Goal: Information Seeking & Learning: Understand process/instructions

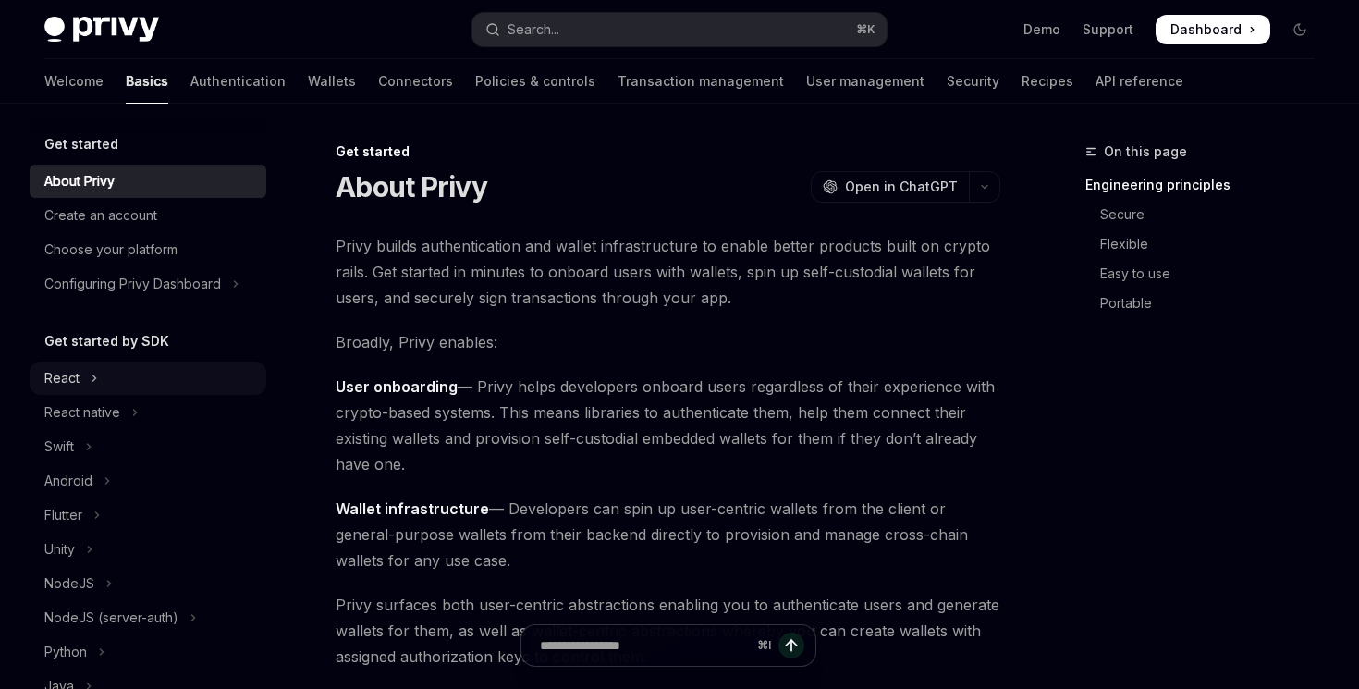
click at [105, 382] on button "React" at bounding box center [148, 377] width 237 height 33
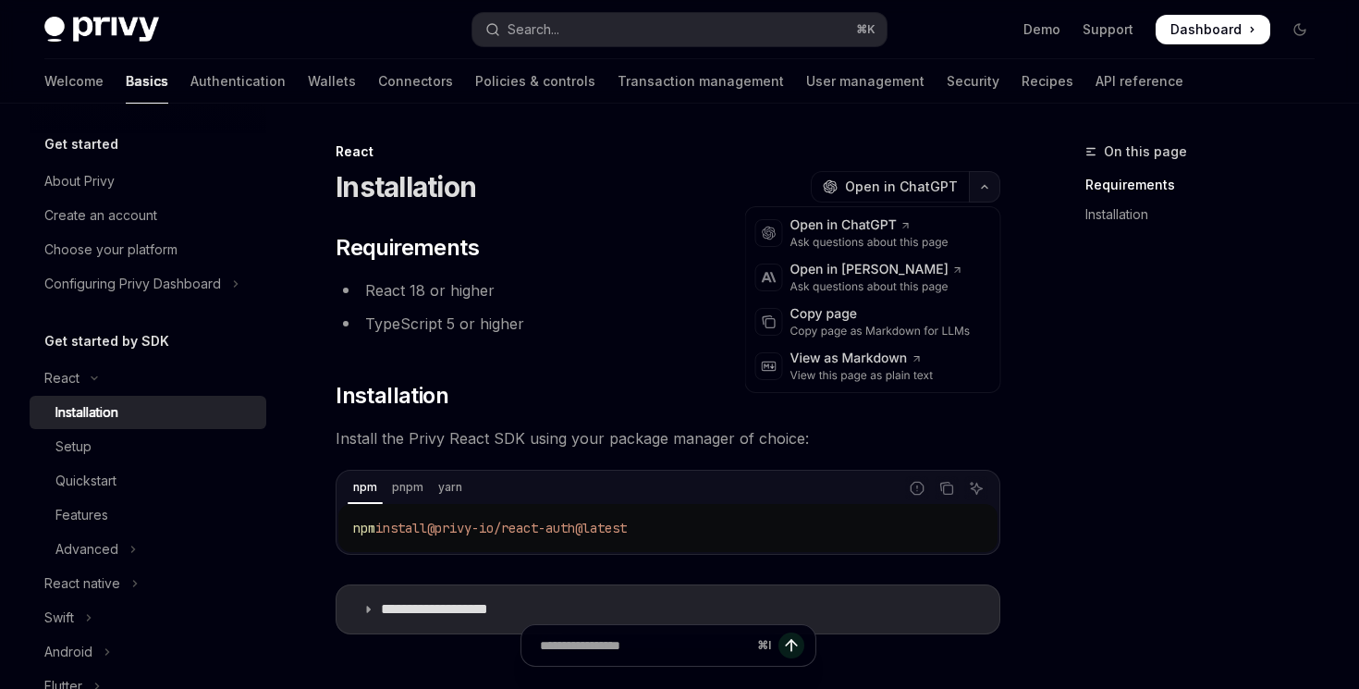
click at [988, 189] on button "button" at bounding box center [984, 186] width 31 height 31
click at [889, 333] on div "Copy page as Markdown for LLMs" at bounding box center [880, 331] width 180 height 15
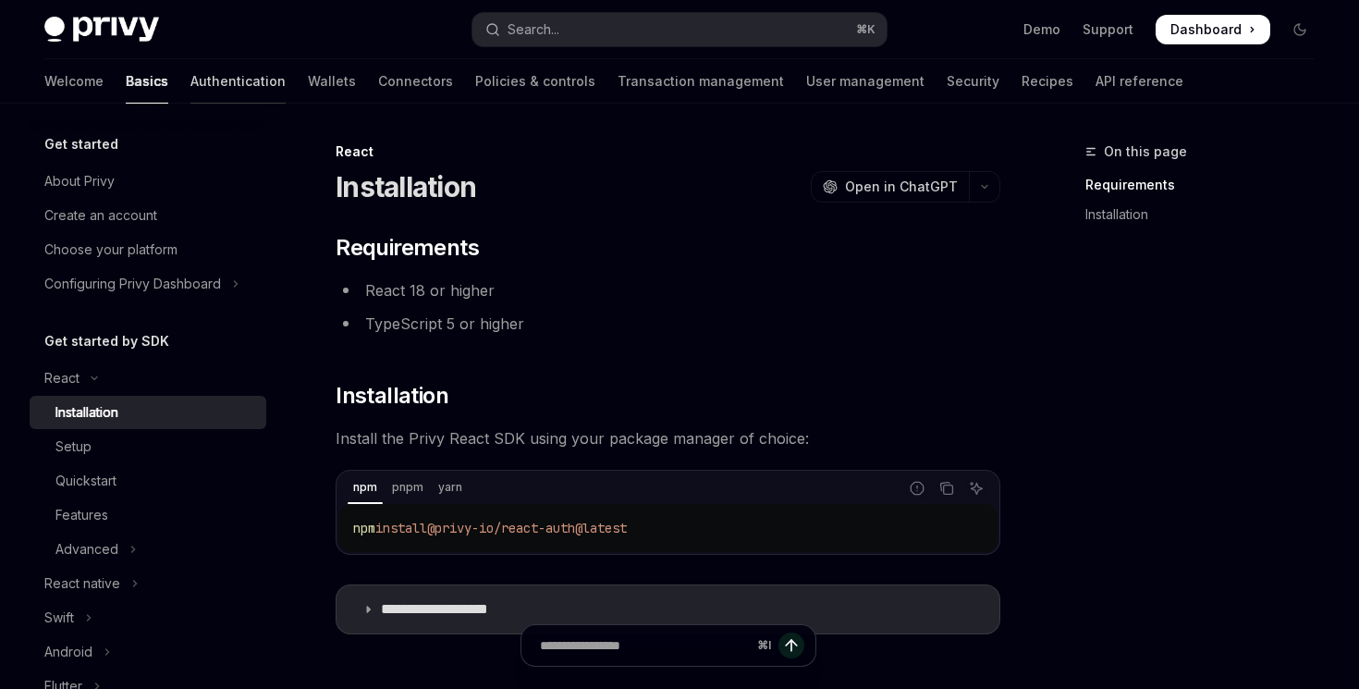
click at [190, 75] on link "Authentication" at bounding box center [237, 81] width 95 height 44
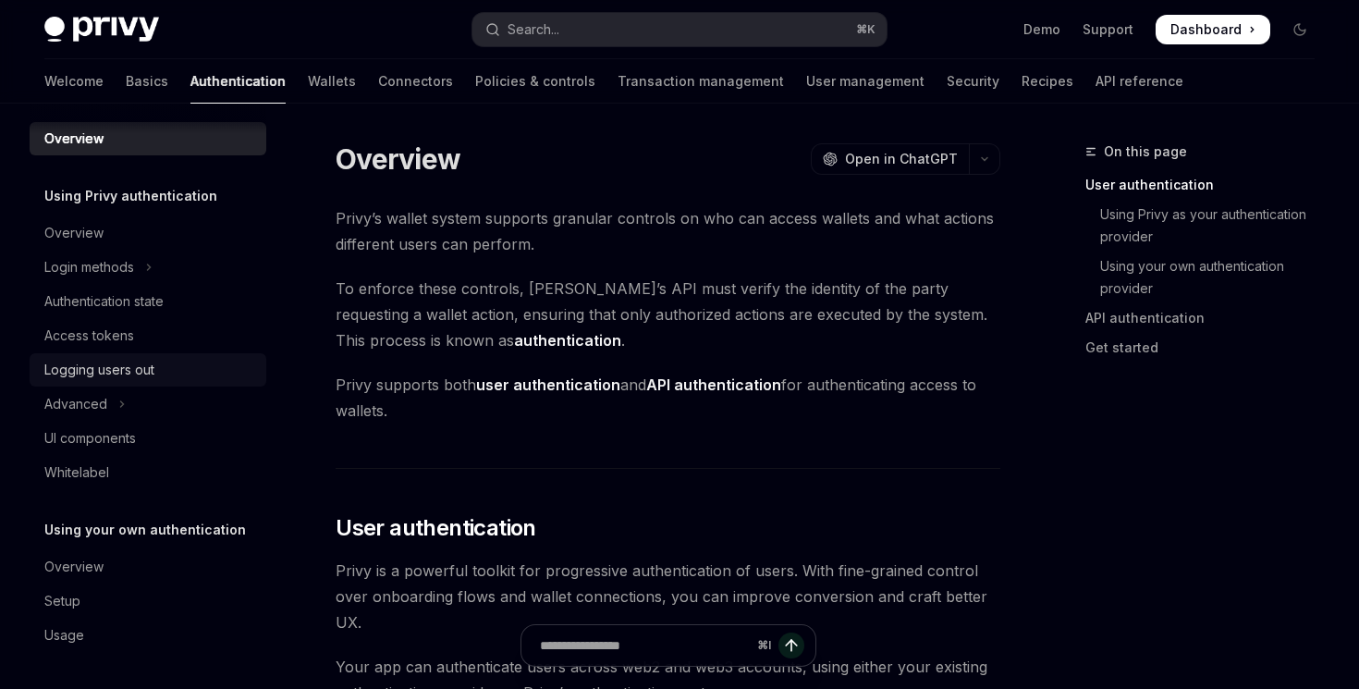
scroll to position [3, 0]
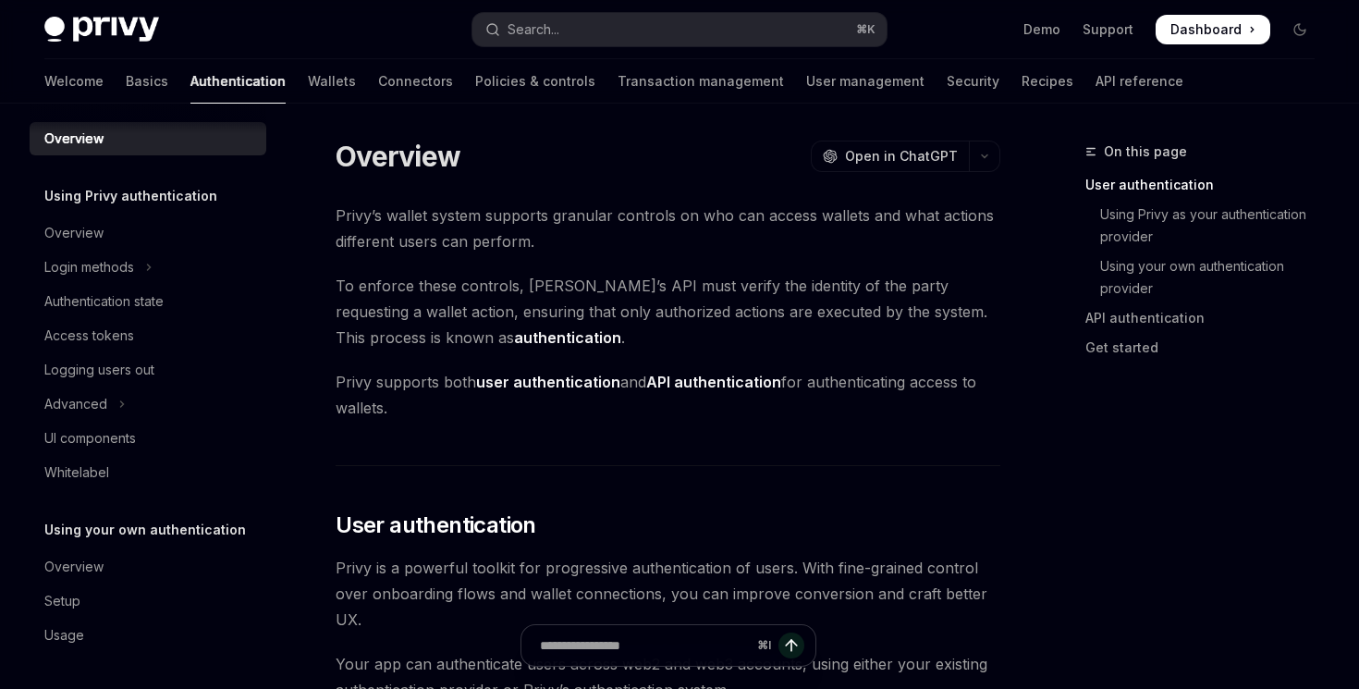
click at [85, 81] on div "Welcome Basics Authentication Wallets Connectors Policies & controls Transactio…" at bounding box center [613, 81] width 1139 height 44
click at [126, 87] on link "Basics" at bounding box center [147, 81] width 43 height 44
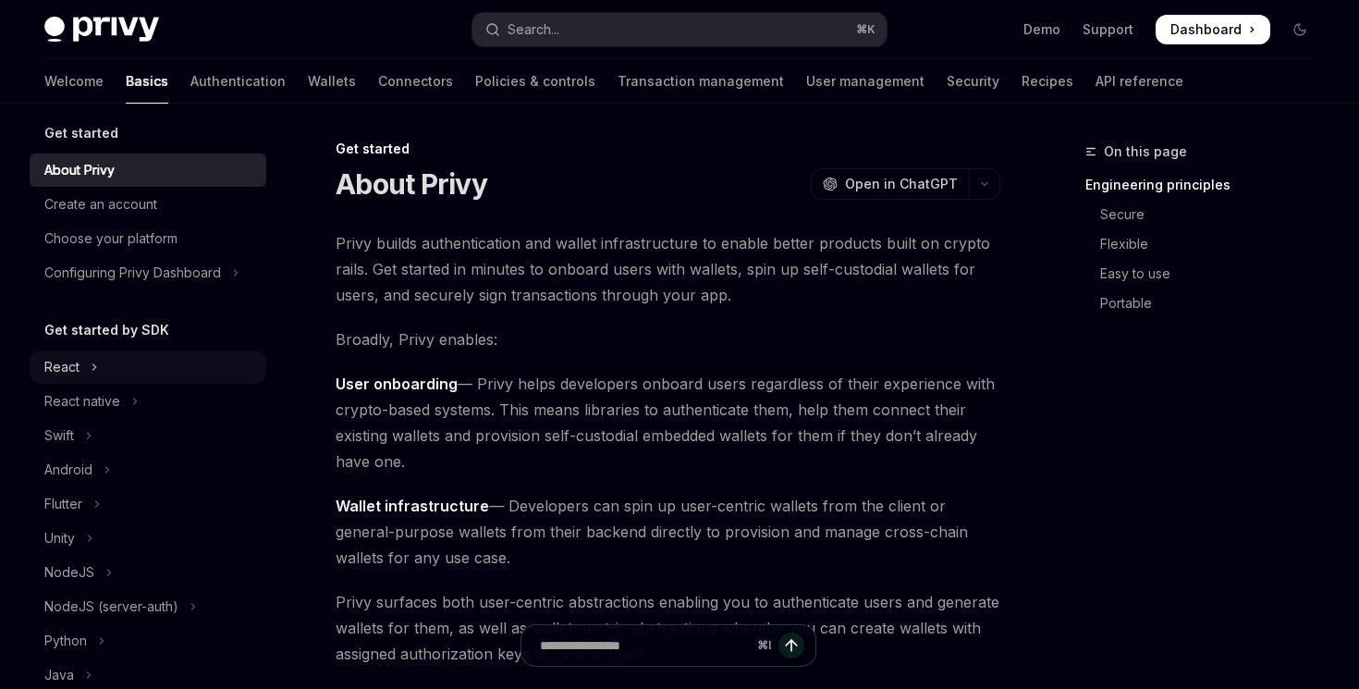
click at [60, 371] on div "React" at bounding box center [61, 367] width 35 height 22
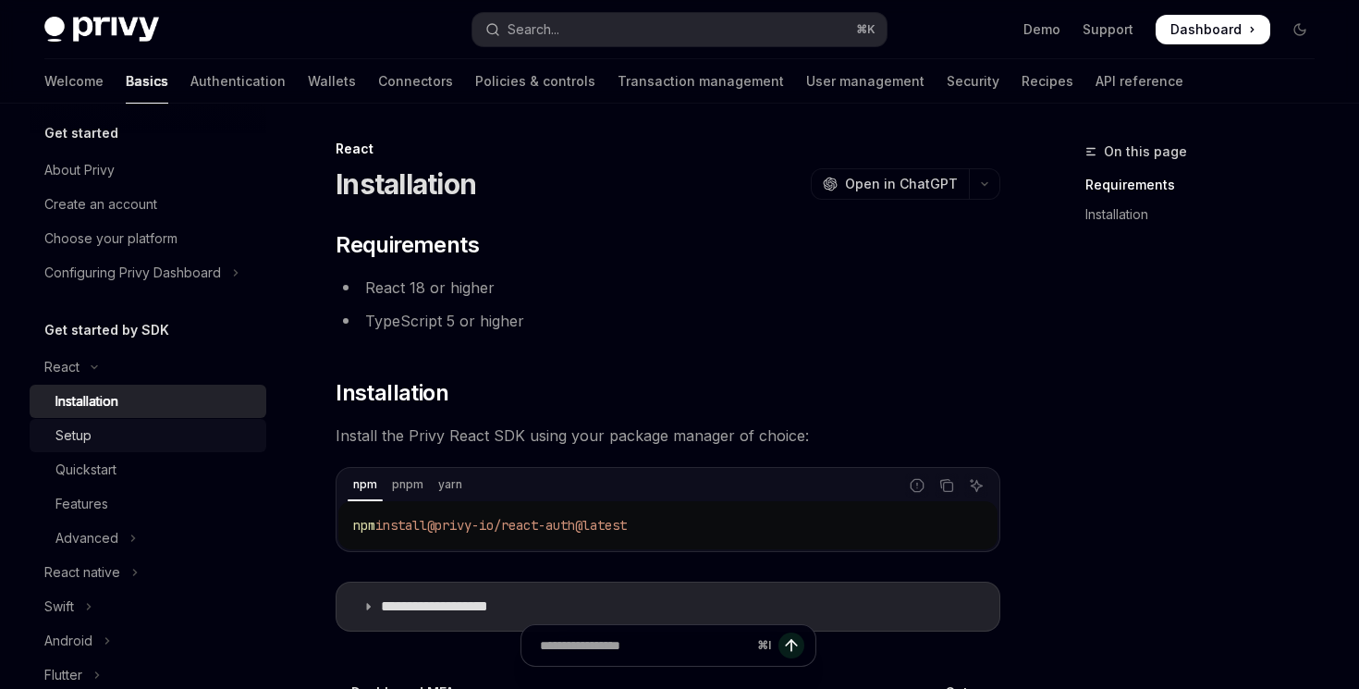
click at [180, 445] on div "Setup" at bounding box center [155, 435] width 200 height 22
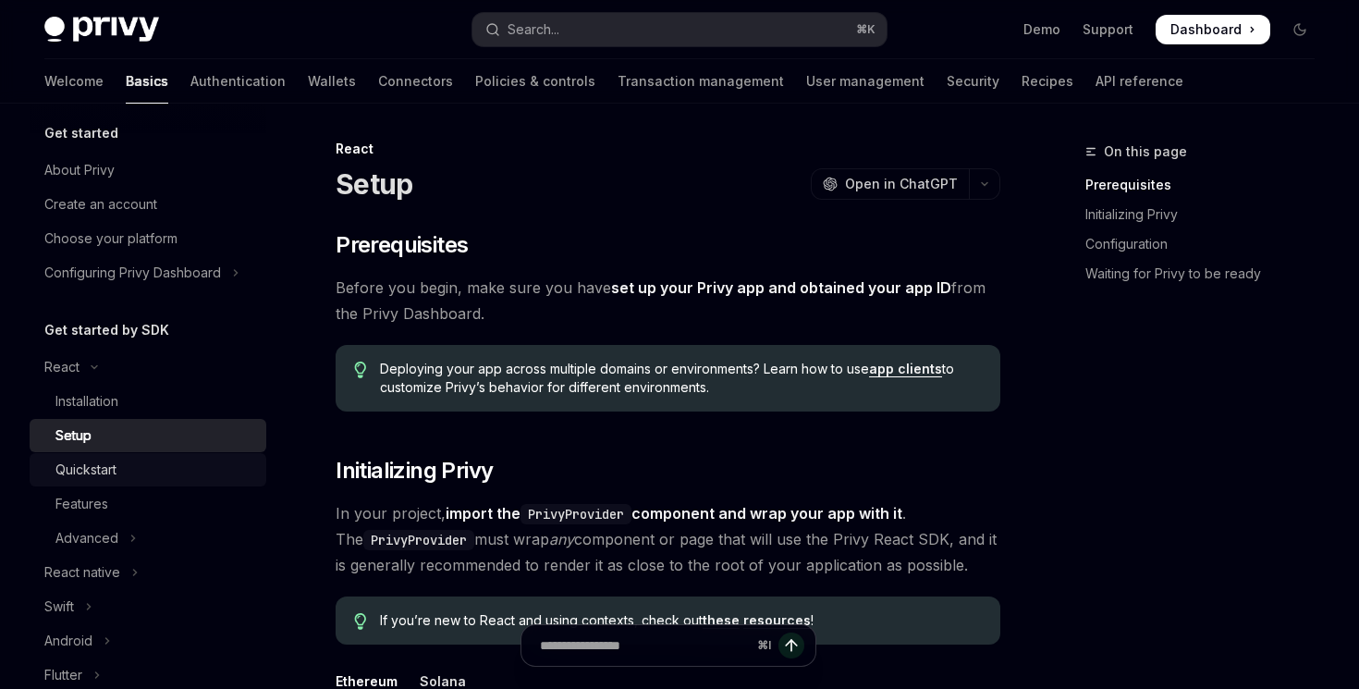
click at [178, 462] on div "Quickstart" at bounding box center [155, 470] width 200 height 22
type textarea "*"
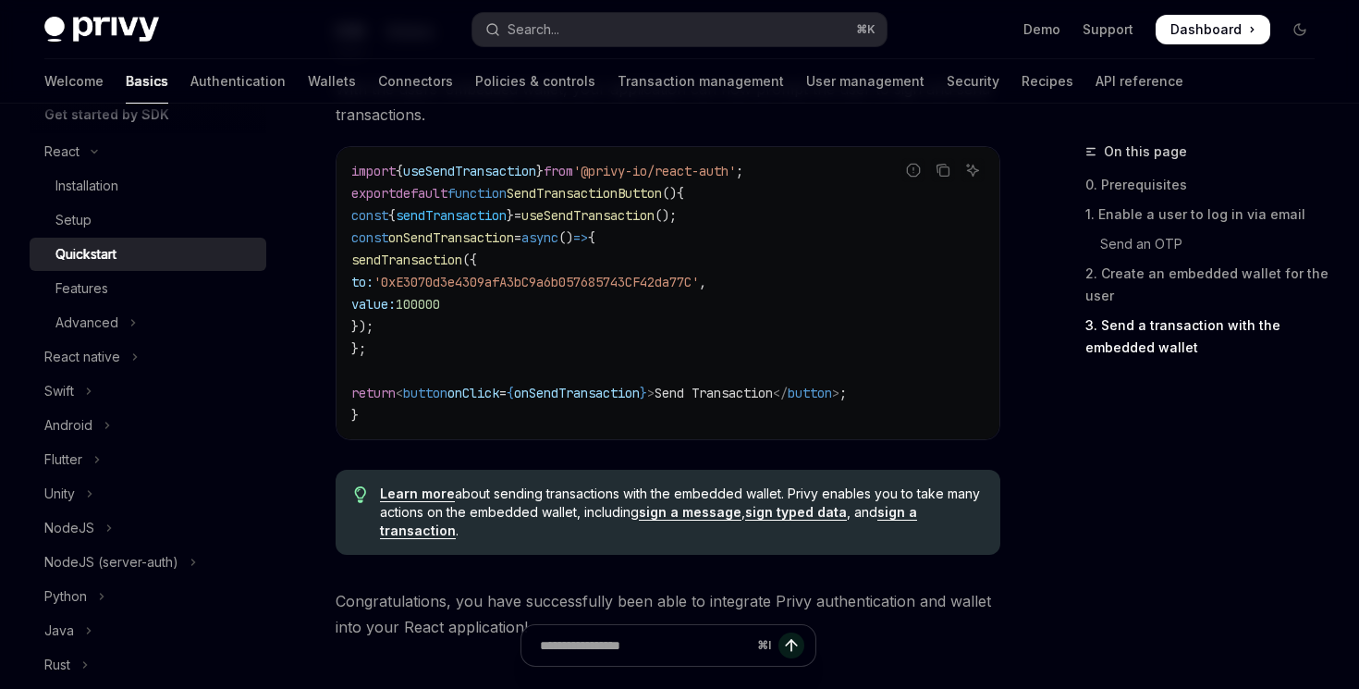
scroll to position [2017, 0]
